Goal: Task Accomplishment & Management: Manage account settings

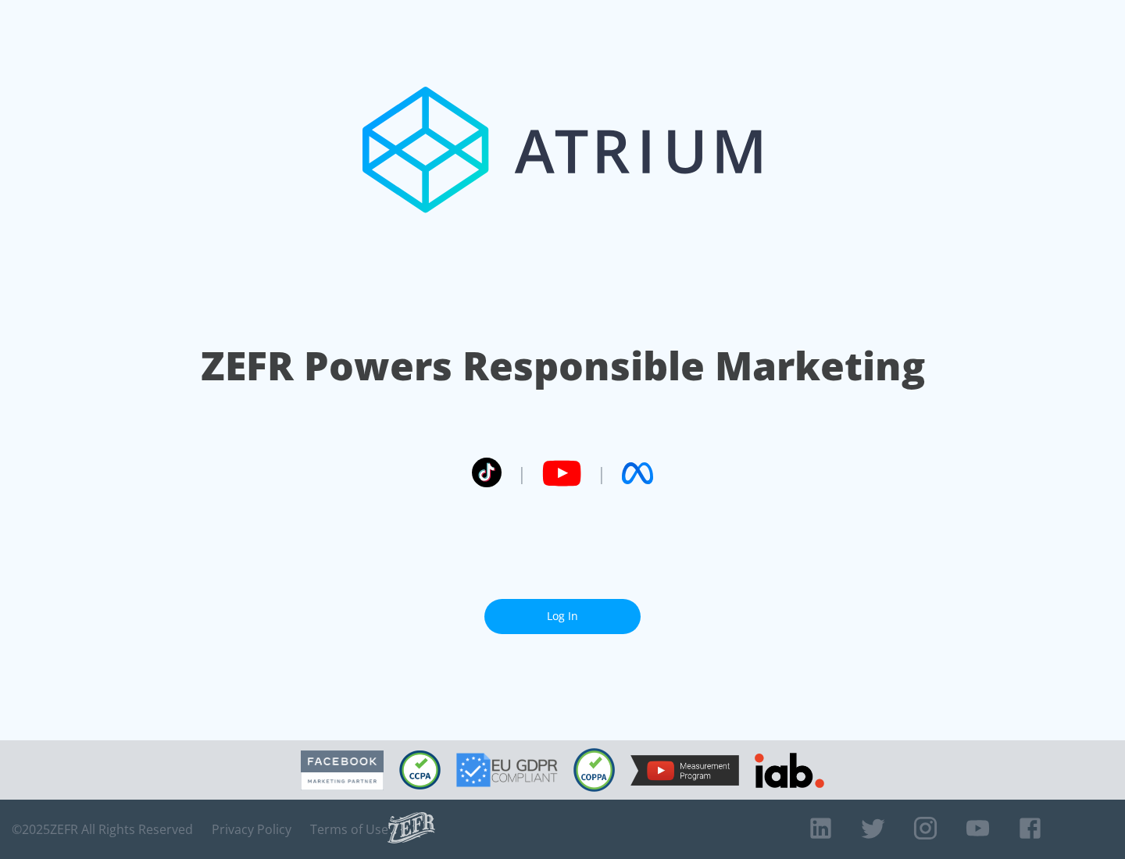
click at [562, 616] on link "Log In" at bounding box center [562, 616] width 156 height 35
